Goal: Book appointment/travel/reservation

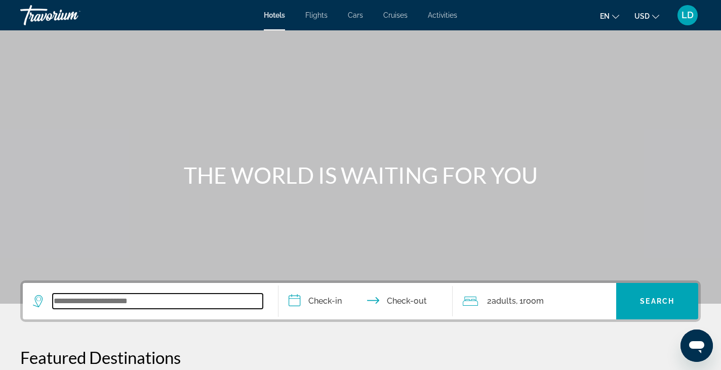
drag, startPoint x: 112, startPoint y: 300, endPoint x: 139, endPoint y: 300, distance: 26.8
click at [112, 301] on input "Search widget" at bounding box center [158, 301] width 210 height 15
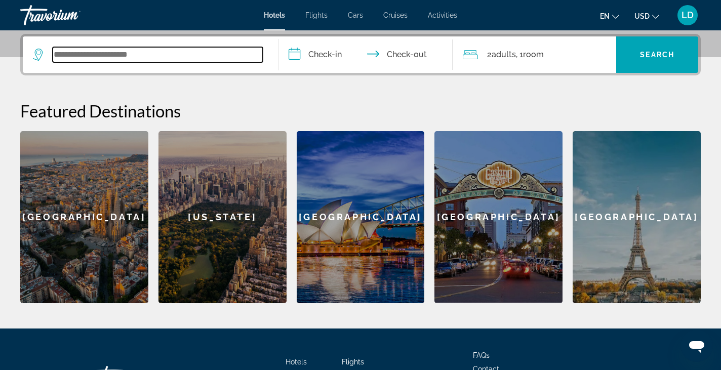
scroll to position [248, 0]
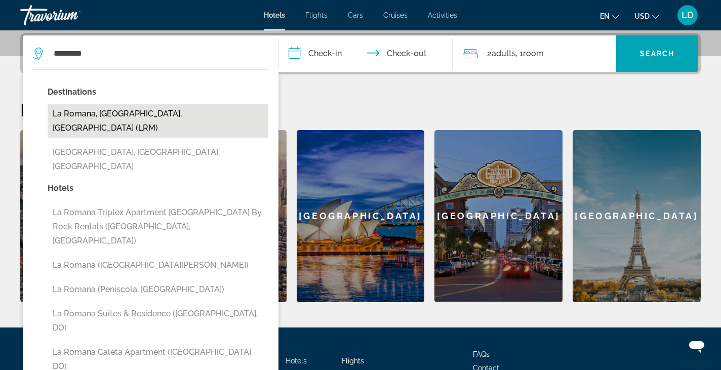
click at [158, 117] on button "La Romana, [GEOGRAPHIC_DATA], [GEOGRAPHIC_DATA] (LRM)" at bounding box center [158, 120] width 221 height 33
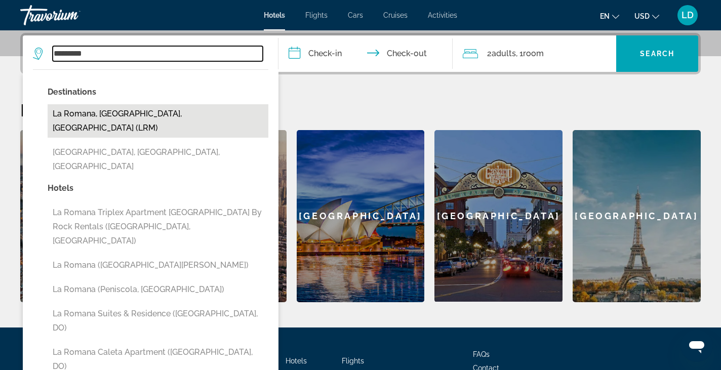
type input "**********"
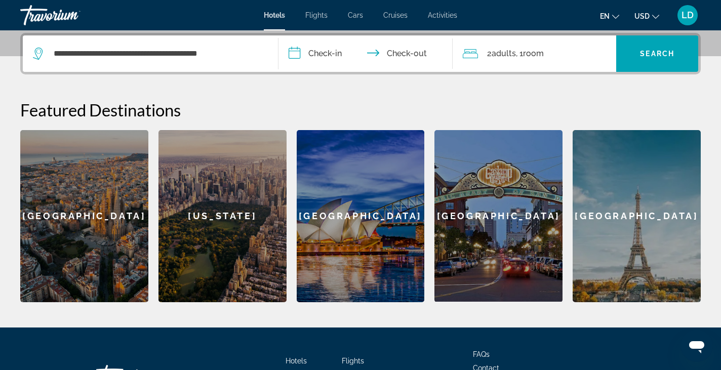
click at [321, 55] on input "**********" at bounding box center [367, 54] width 178 height 39
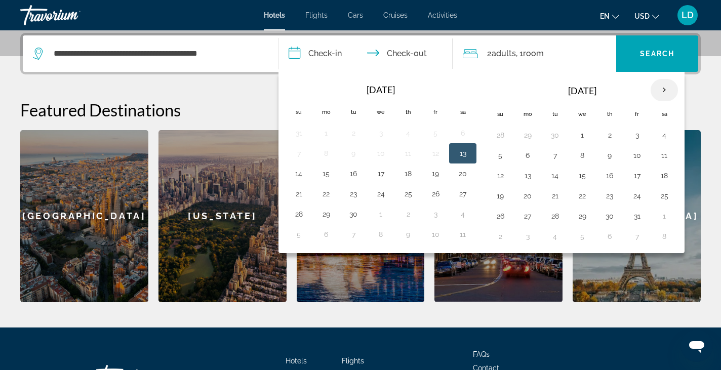
click at [666, 89] on th "Next month" at bounding box center [664, 90] width 27 height 22
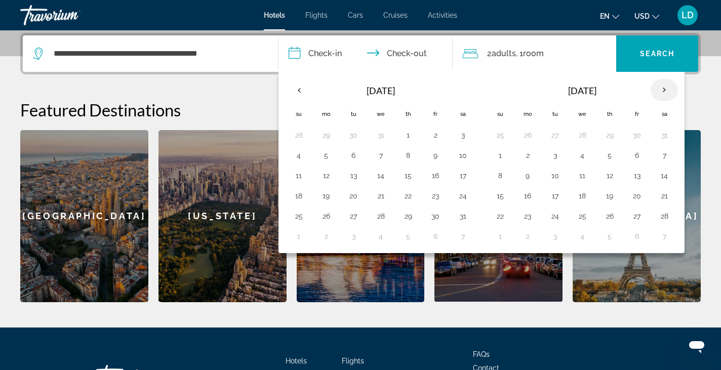
click at [666, 89] on th "Next month" at bounding box center [664, 90] width 27 height 22
click at [662, 156] on button "11" at bounding box center [664, 155] width 16 height 14
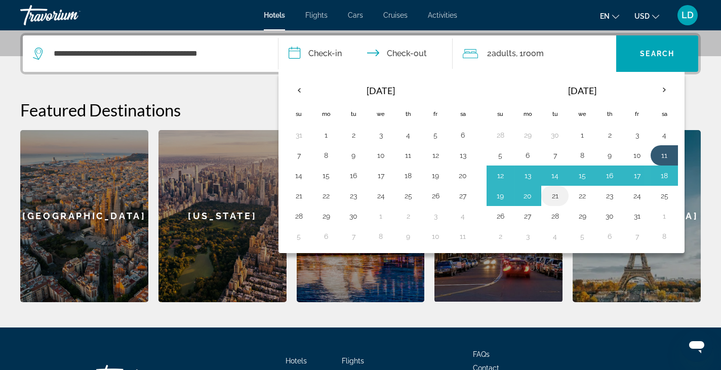
click at [553, 195] on button "21" at bounding box center [555, 196] width 16 height 14
type input "**********"
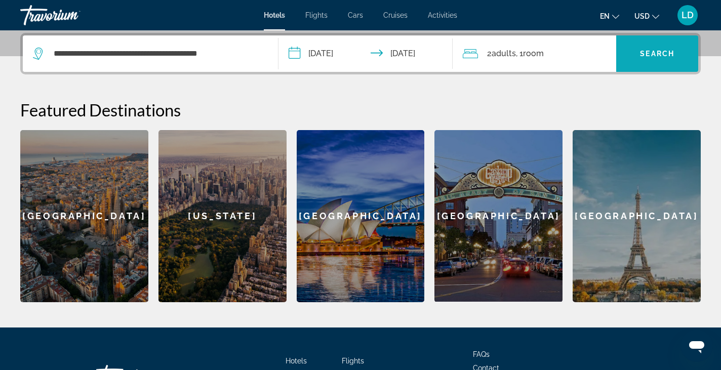
click at [644, 53] on span "Search" at bounding box center [657, 54] width 34 height 8
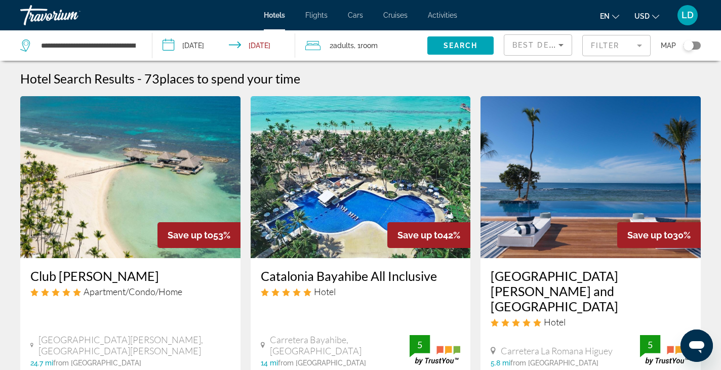
click at [353, 44] on span "Adults" at bounding box center [343, 46] width 21 height 8
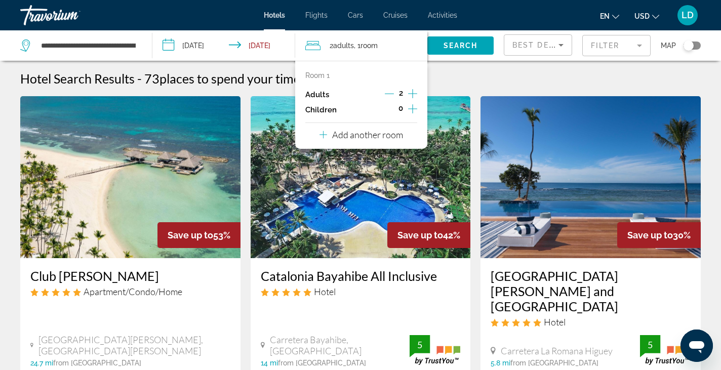
click at [470, 60] on div "Search" at bounding box center [465, 45] width 76 height 30
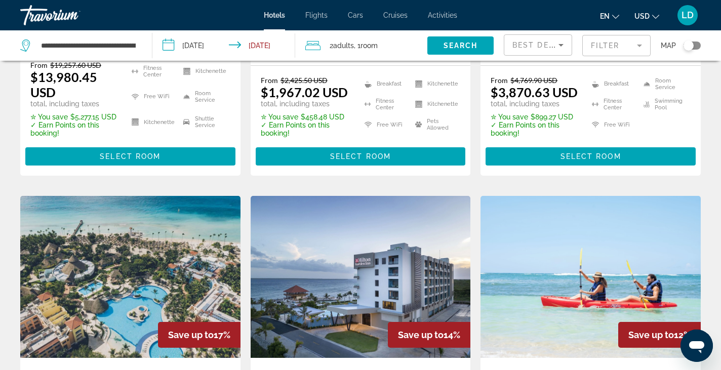
scroll to position [658, 0]
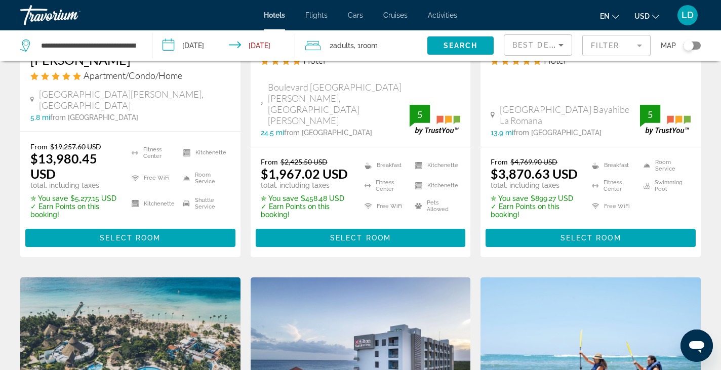
click at [597, 47] on mat-form-field "Filter" at bounding box center [616, 45] width 68 height 21
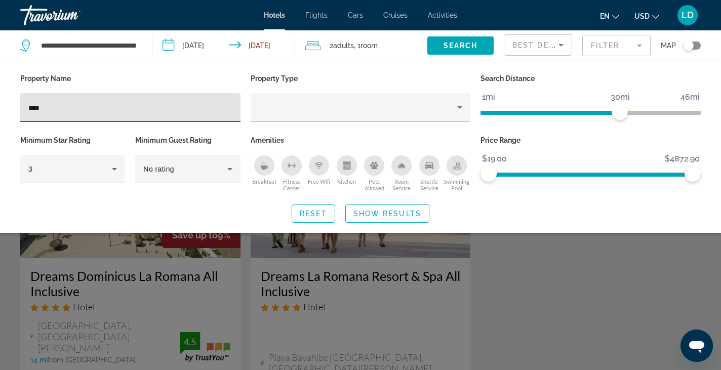
type input "****"
click at [245, 270] on div "Search widget" at bounding box center [360, 261] width 721 height 218
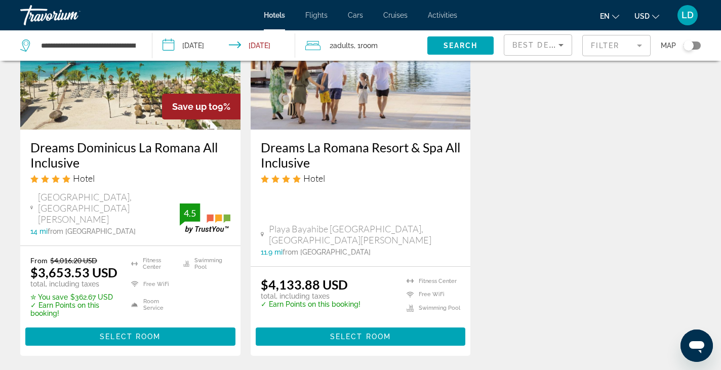
scroll to position [152, 0]
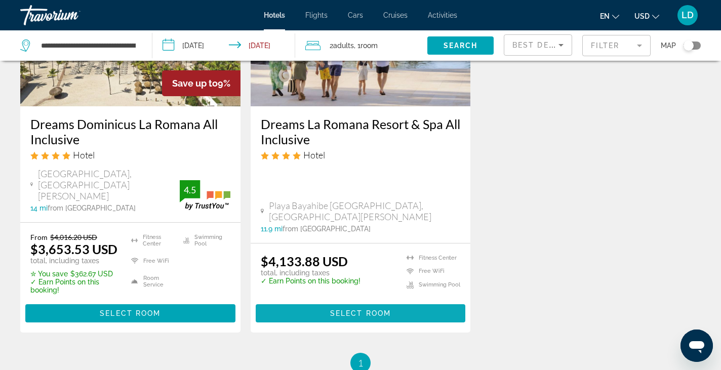
click at [344, 309] on span "Select Room" at bounding box center [360, 313] width 61 height 8
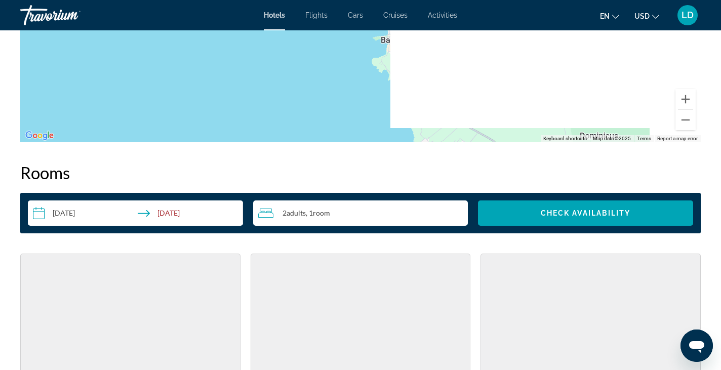
scroll to position [1129, 0]
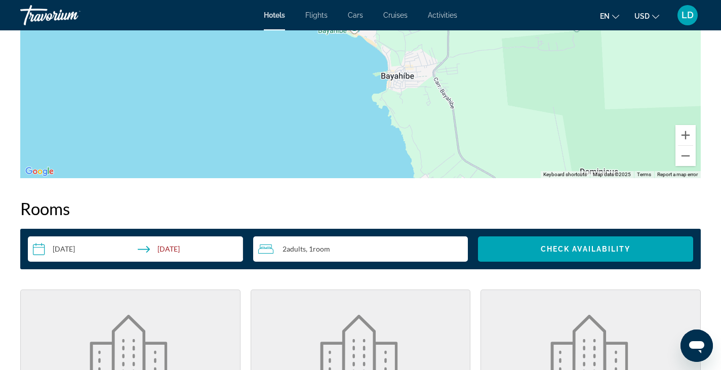
click at [320, 251] on span "Room" at bounding box center [321, 249] width 17 height 9
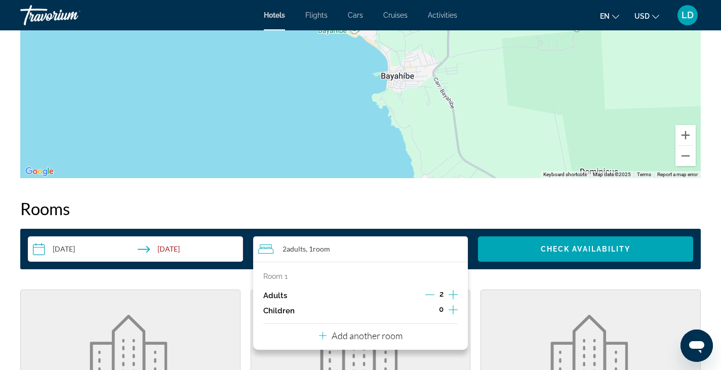
click at [383, 337] on p "Add another room" at bounding box center [367, 335] width 71 height 11
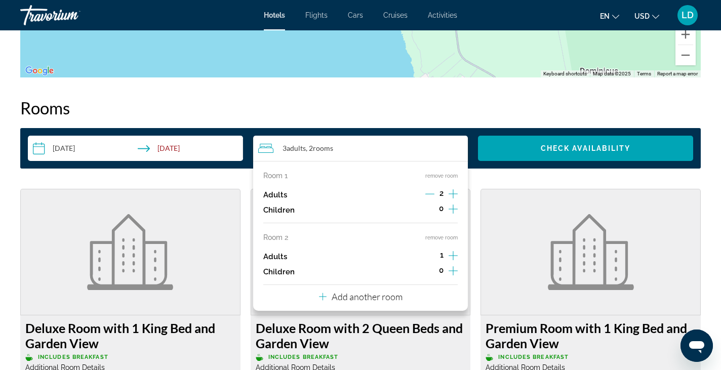
scroll to position [1231, 0]
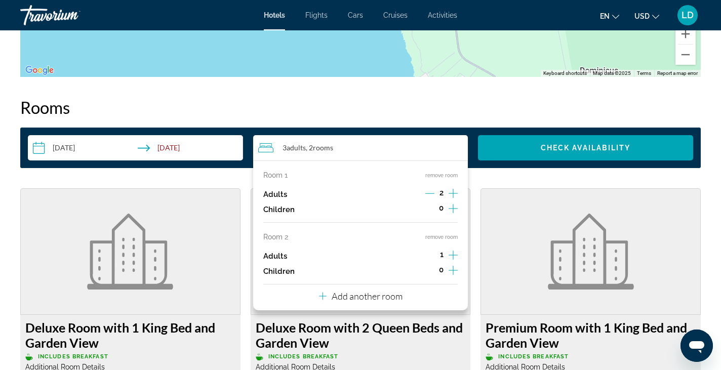
click at [452, 256] on icon "Increment adults" at bounding box center [453, 255] width 9 height 12
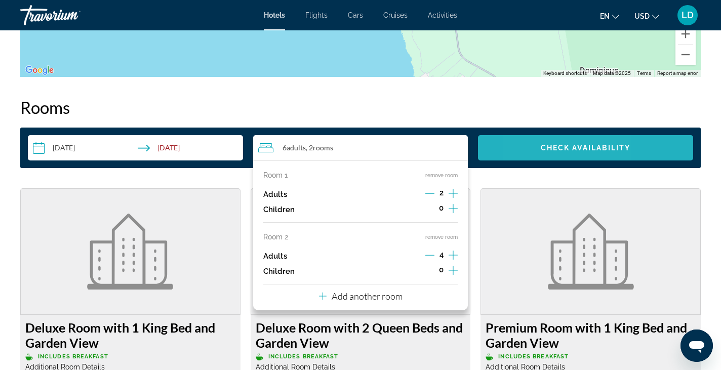
click at [534, 149] on span "Search widget" at bounding box center [585, 148] width 215 height 24
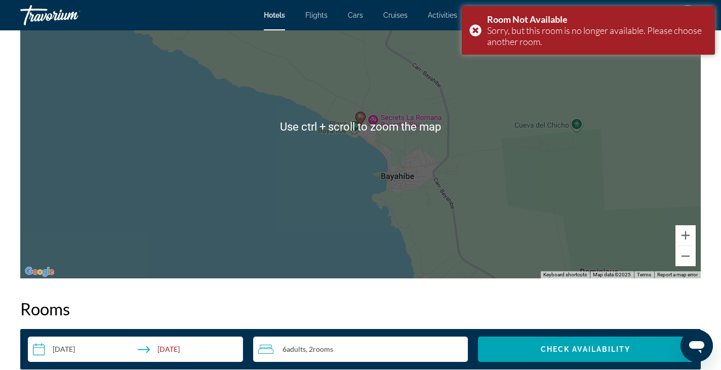
scroll to position [974, 0]
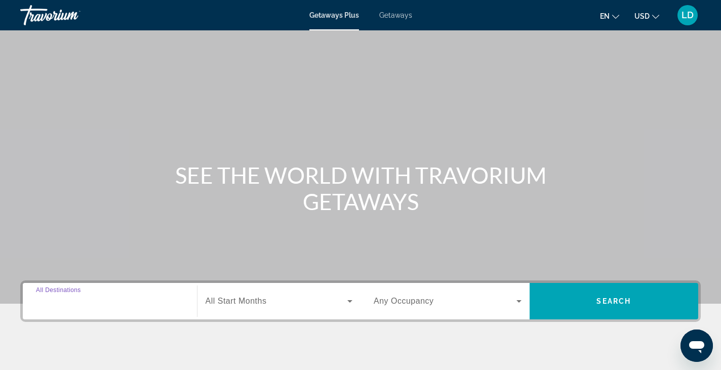
click at [97, 303] on input "Destination All Destinations" at bounding box center [110, 302] width 148 height 12
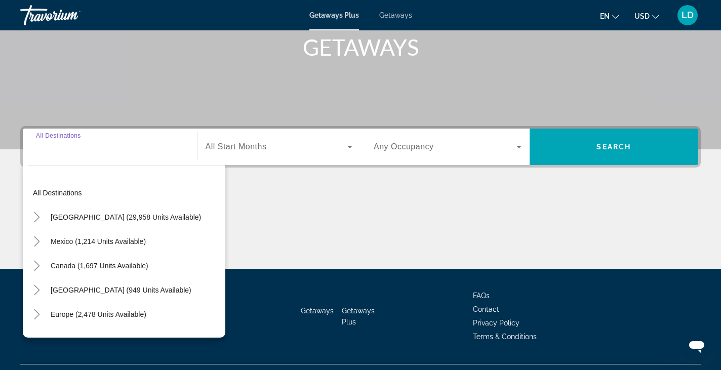
scroll to position [177, 0]
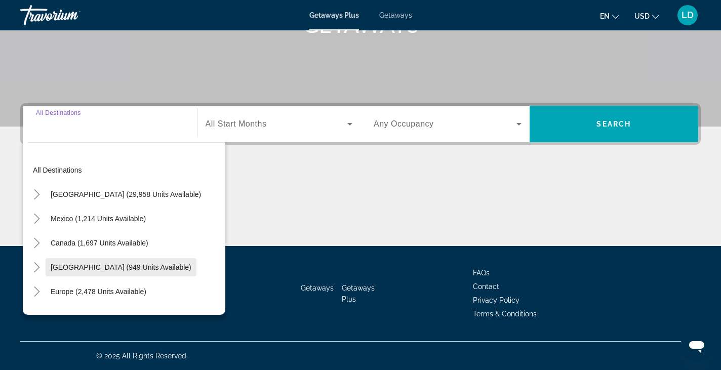
click at [58, 266] on span "Caribbean & Atlantic Islands (949 units available)" at bounding box center [121, 267] width 141 height 8
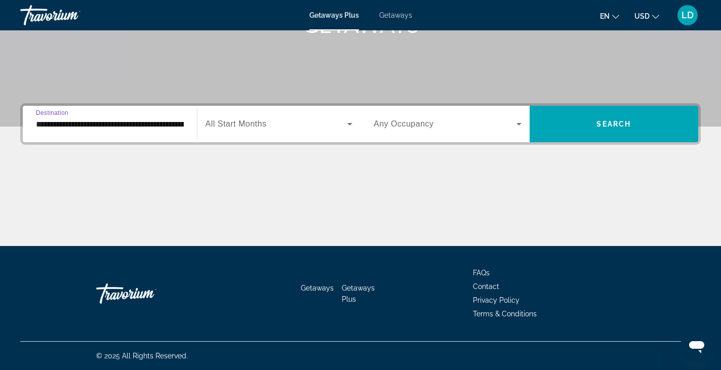
click at [97, 130] on div "**********" at bounding box center [110, 124] width 148 height 29
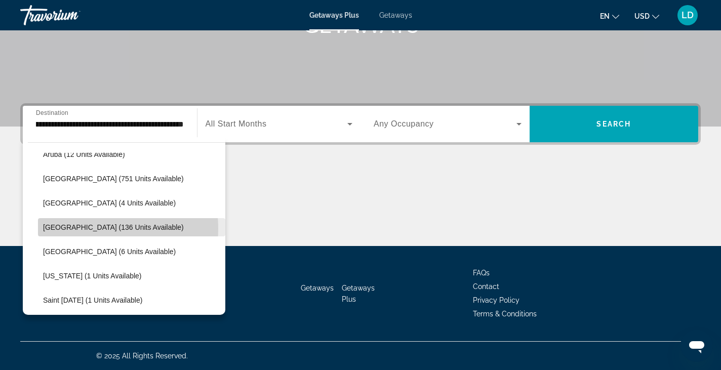
scroll to position [0, 9]
click at [80, 229] on span "Dominican Republic (136 units available)" at bounding box center [113, 227] width 141 height 8
type input "**********"
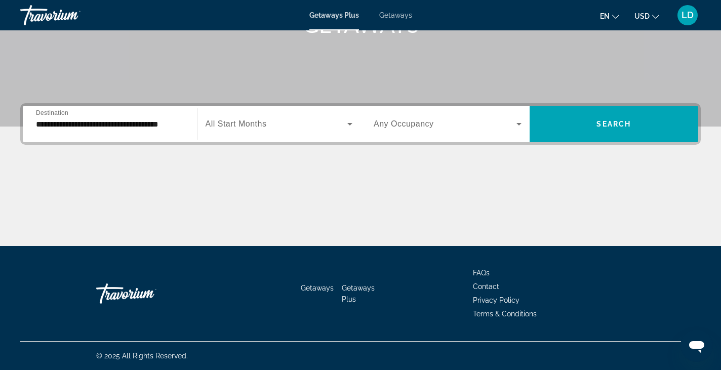
click at [251, 127] on span "All Start Months" at bounding box center [236, 123] width 61 height 9
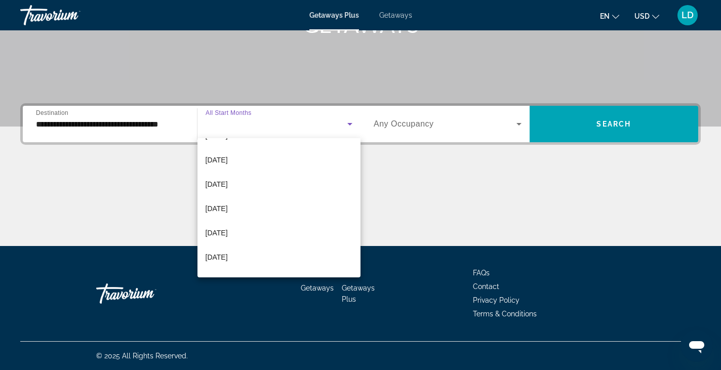
scroll to position [202, 0]
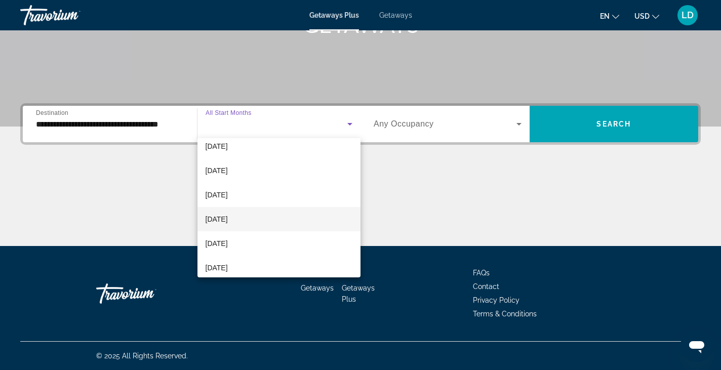
click at [252, 220] on mat-option "July 2026" at bounding box center [279, 219] width 164 height 24
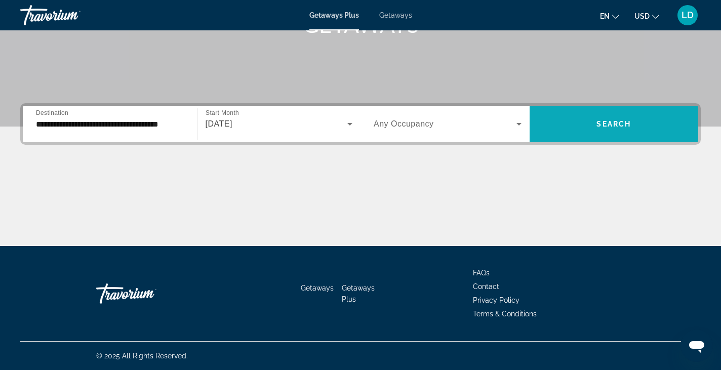
click at [624, 120] on span "Search" at bounding box center [613, 124] width 34 height 8
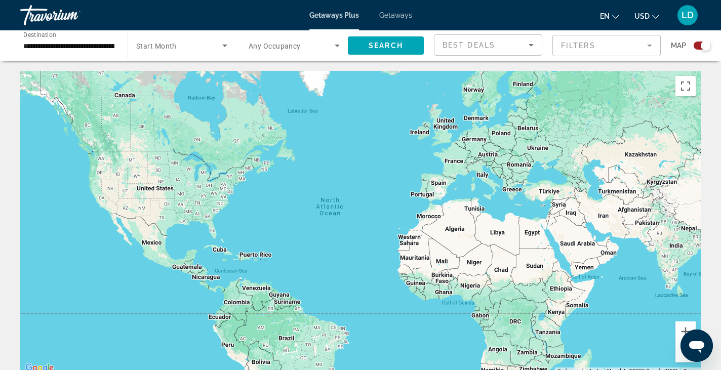
click at [399, 15] on span "Getaways" at bounding box center [395, 15] width 33 height 8
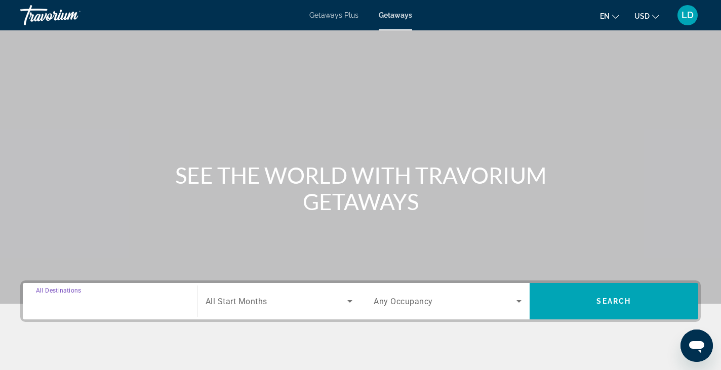
click at [97, 301] on input "Destination All Destinations" at bounding box center [110, 302] width 148 height 12
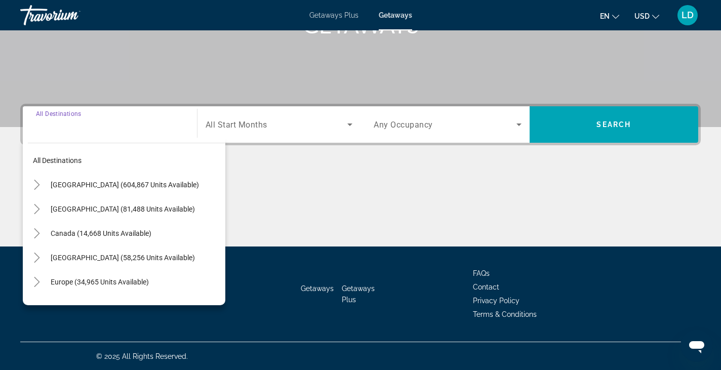
scroll to position [177, 0]
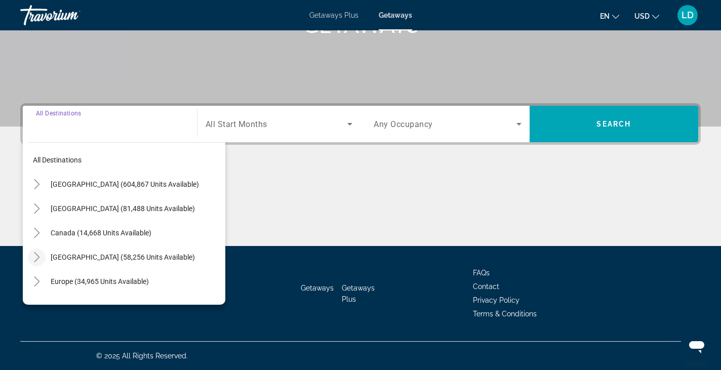
click at [40, 254] on icon "Toggle Caribbean & Atlantic Islands (58,256 units available)" at bounding box center [37, 257] width 10 height 10
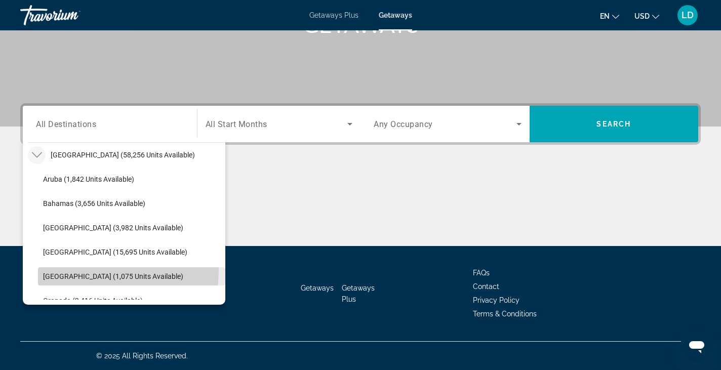
click at [71, 269] on span "Search widget" at bounding box center [131, 276] width 187 height 24
type input "**********"
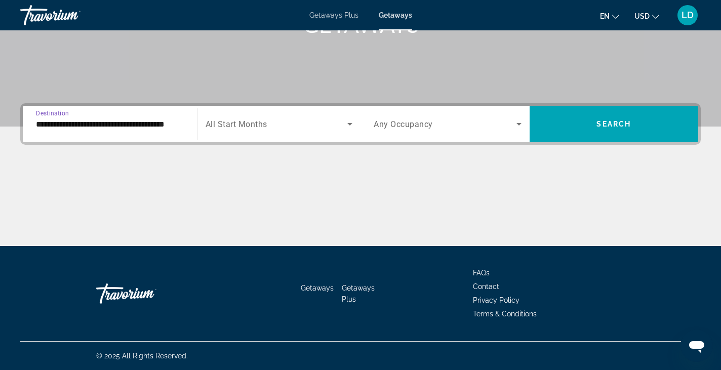
click at [244, 122] on span "All Start Months" at bounding box center [237, 124] width 62 height 10
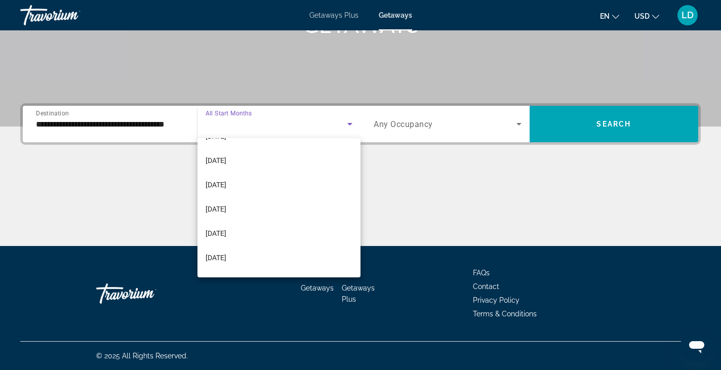
scroll to position [202, 0]
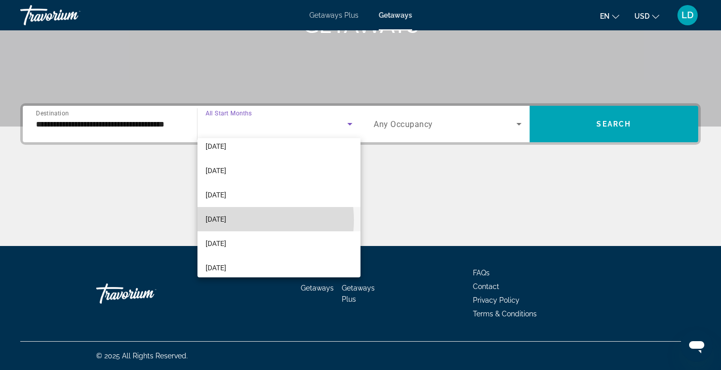
click at [243, 220] on mat-option "July 2026" at bounding box center [279, 219] width 164 height 24
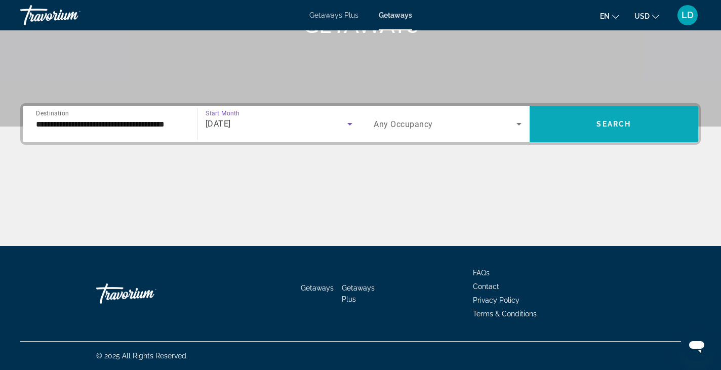
click at [569, 113] on span "Search widget" at bounding box center [614, 124] width 169 height 24
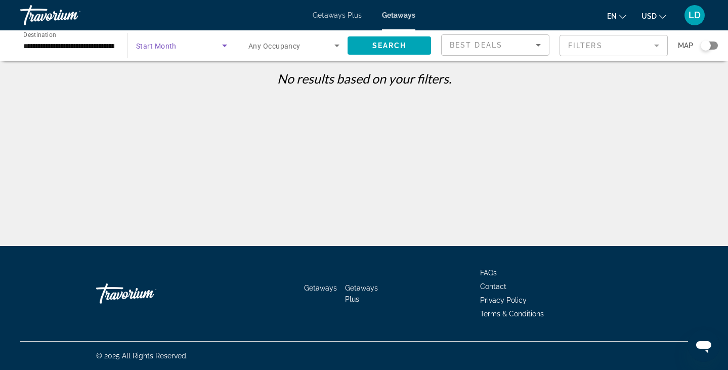
click at [194, 42] on span "Search widget" at bounding box center [179, 45] width 86 height 12
click at [194, 42] on div at bounding box center [364, 185] width 728 height 370
click at [391, 40] on span "Search widget" at bounding box center [390, 45] width 84 height 24
click at [156, 48] on span "Start Month" at bounding box center [156, 46] width 40 height 8
click at [154, 79] on span "All Start Months" at bounding box center [161, 76] width 51 height 8
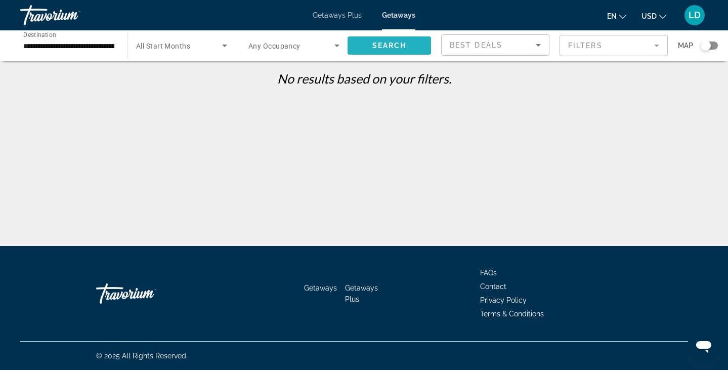
click at [383, 42] on span "Search" at bounding box center [390, 46] width 34 height 8
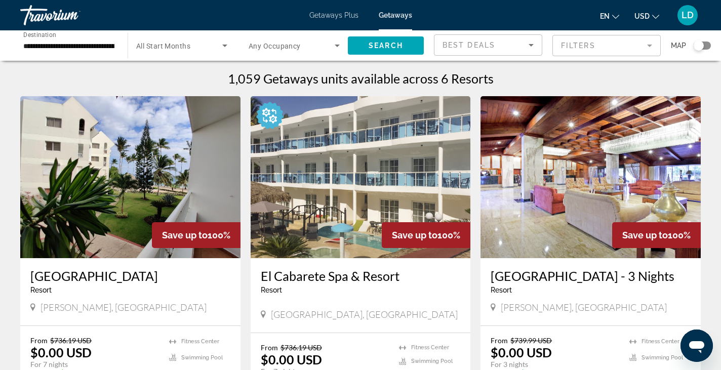
click at [341, 11] on div "Getaways Plus Getaways en English Español Français Italiano Português русский U…" at bounding box center [360, 15] width 721 height 26
click at [340, 14] on span "Getaways Plus" at bounding box center [333, 15] width 49 height 8
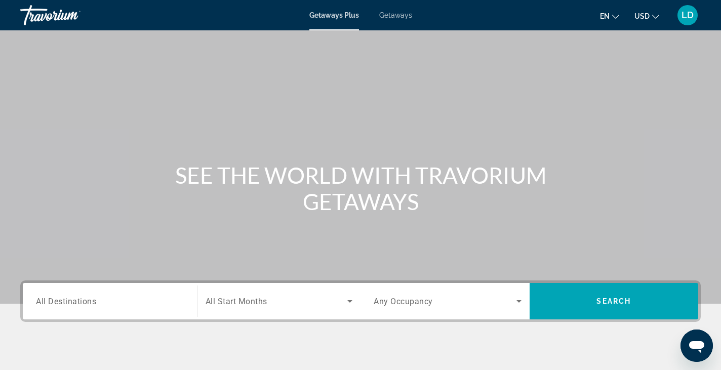
click at [66, 306] on span "All Destinations" at bounding box center [66, 301] width 60 height 10
click at [66, 306] on input "Destination All Destinations" at bounding box center [110, 302] width 148 height 12
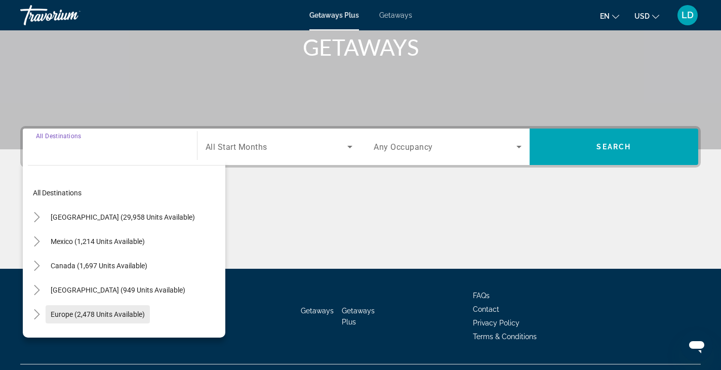
scroll to position [177, 0]
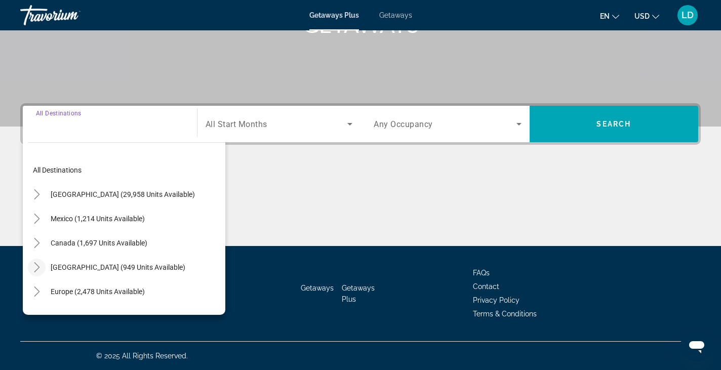
click at [39, 268] on icon "Toggle Caribbean & Atlantic Islands (949 units available)" at bounding box center [37, 267] width 10 height 10
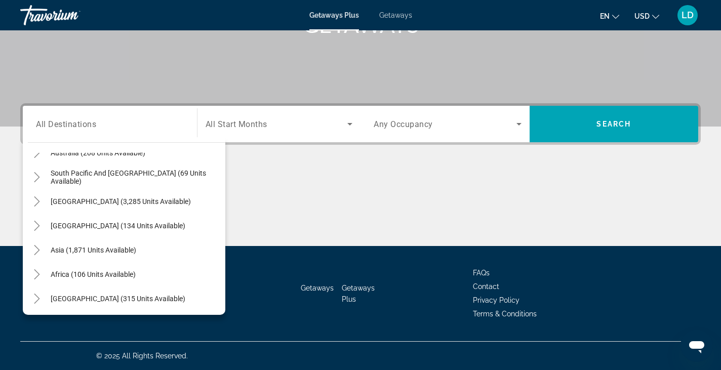
scroll to position [383, 0]
click at [32, 220] on icon "Toggle Central America (134 units available)" at bounding box center [37, 225] width 10 height 10
click at [36, 206] on mat-icon "Toggle South America (3,285 units available)" at bounding box center [37, 201] width 18 height 18
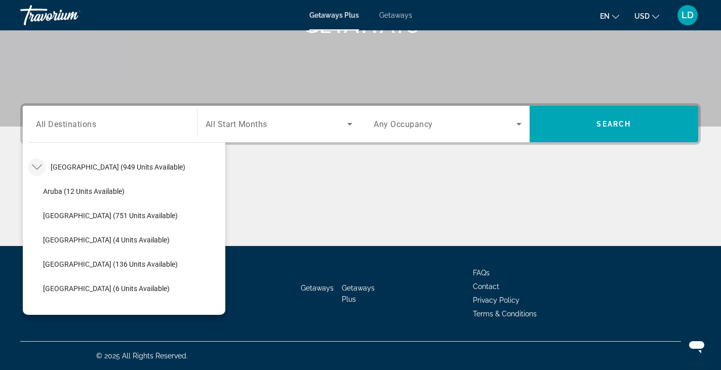
scroll to position [101, 0]
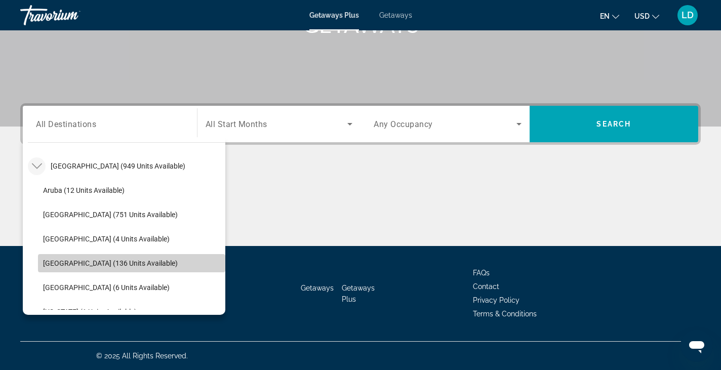
click at [146, 263] on span "Dominican Republic (136 units available)" at bounding box center [110, 263] width 135 height 8
type input "**********"
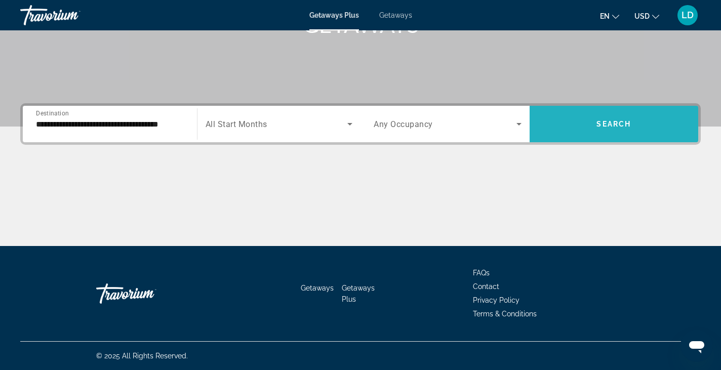
click at [621, 130] on span "Search widget" at bounding box center [614, 124] width 169 height 24
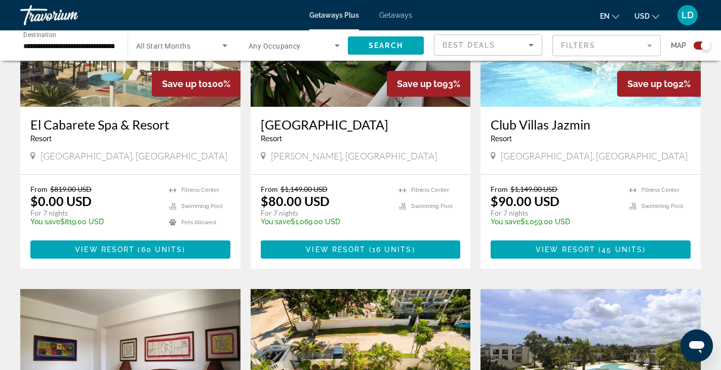
scroll to position [336, 0]
